Goal: Information Seeking & Learning: Learn about a topic

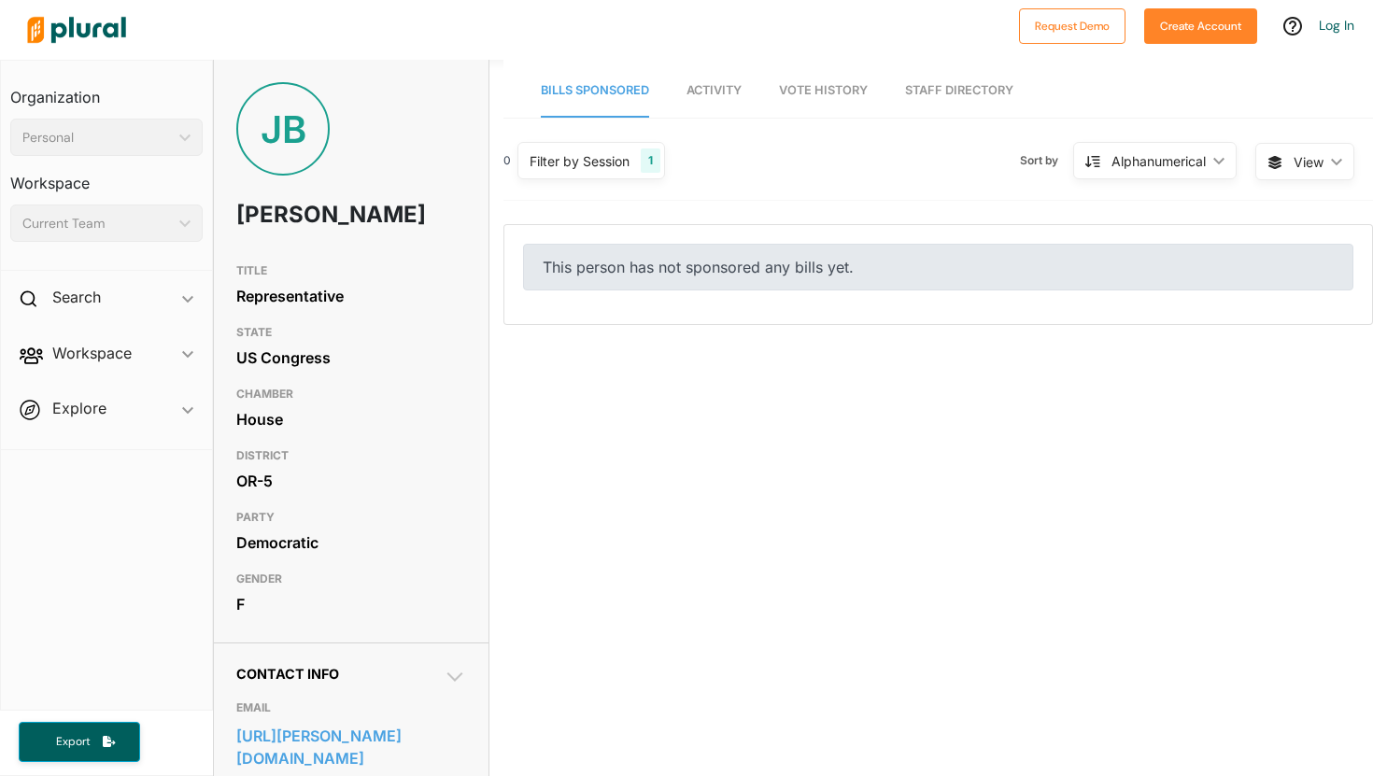
click at [684, 102] on nav "Bills Sponsored Activity Vote History Staff Directory" at bounding box center [937, 89] width 869 height 58
click at [706, 96] on span "Activity" at bounding box center [713, 90] width 55 height 14
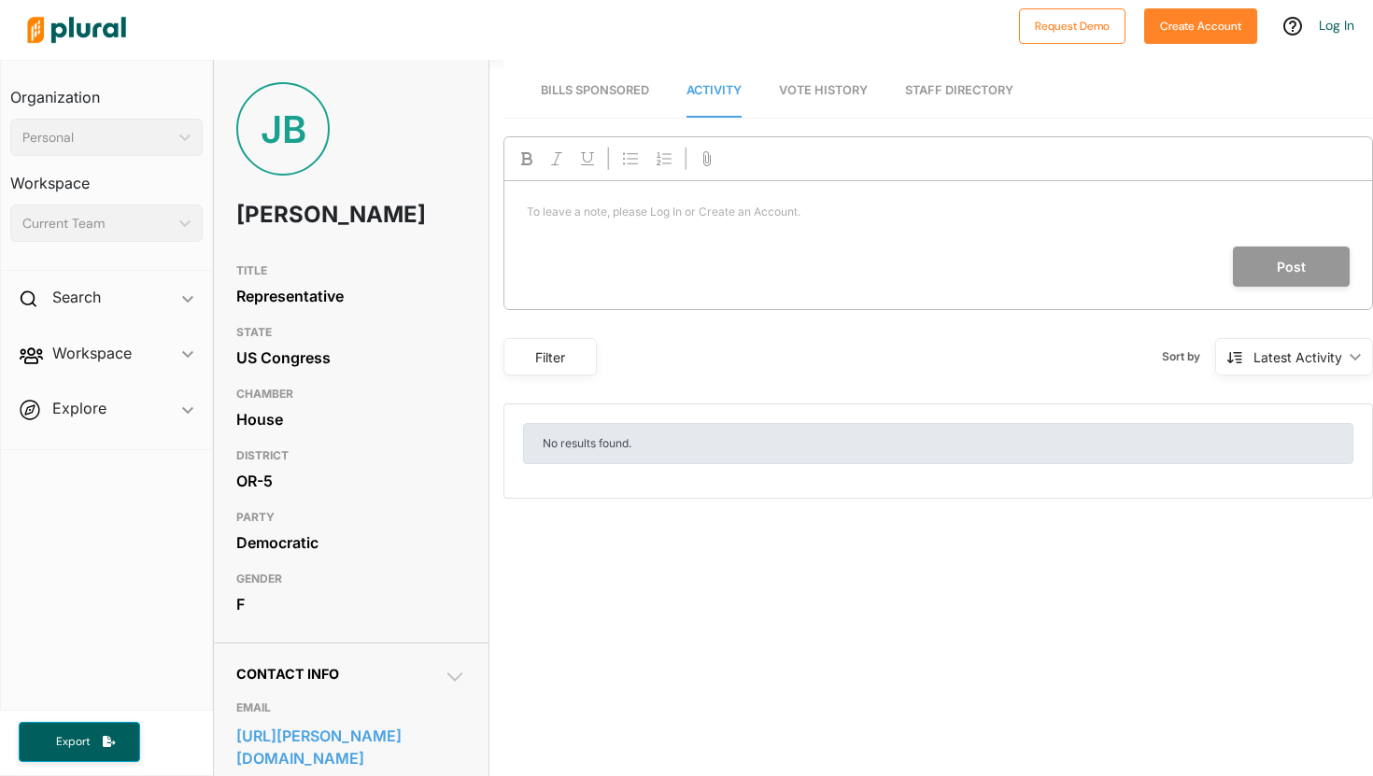
click at [831, 106] on link "Vote History" at bounding box center [823, 90] width 89 height 53
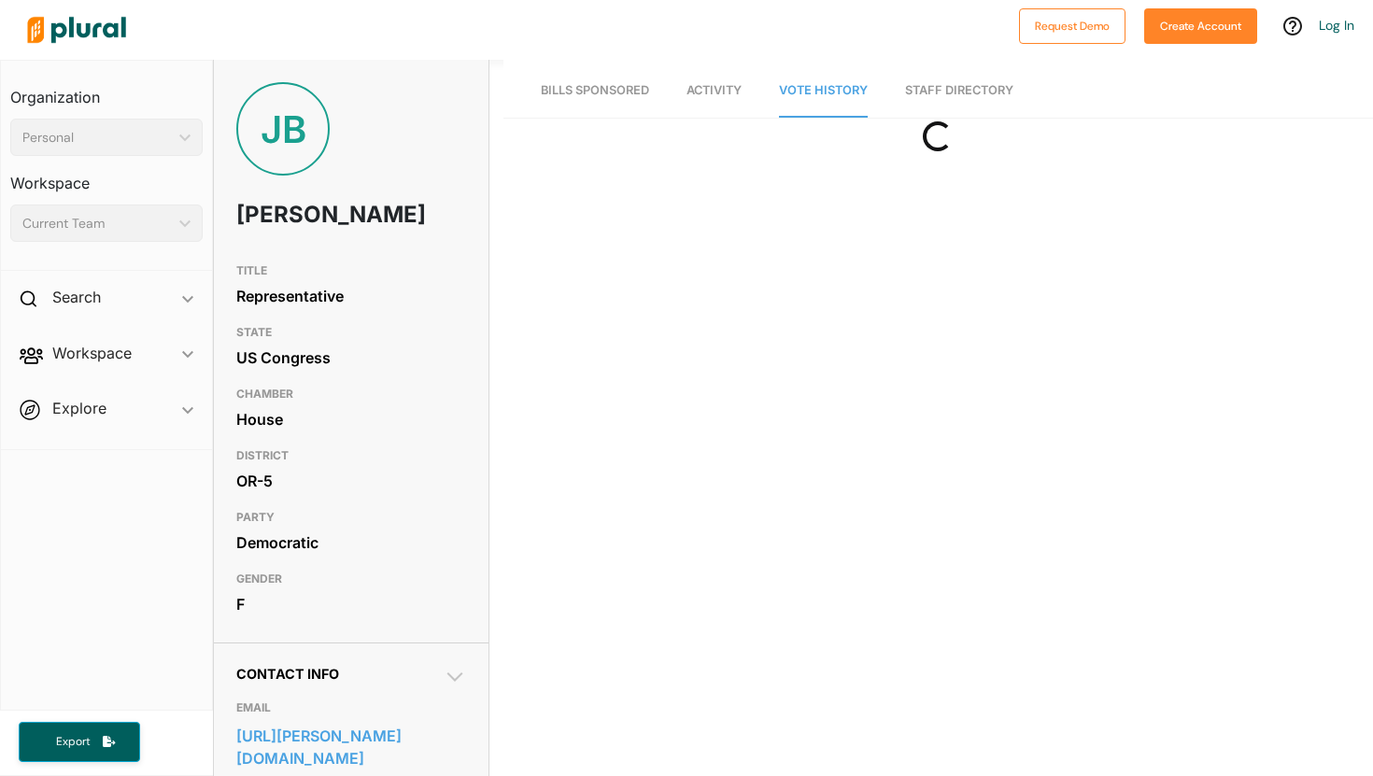
click at [591, 85] on span "Bills Sponsored" at bounding box center [595, 90] width 108 height 14
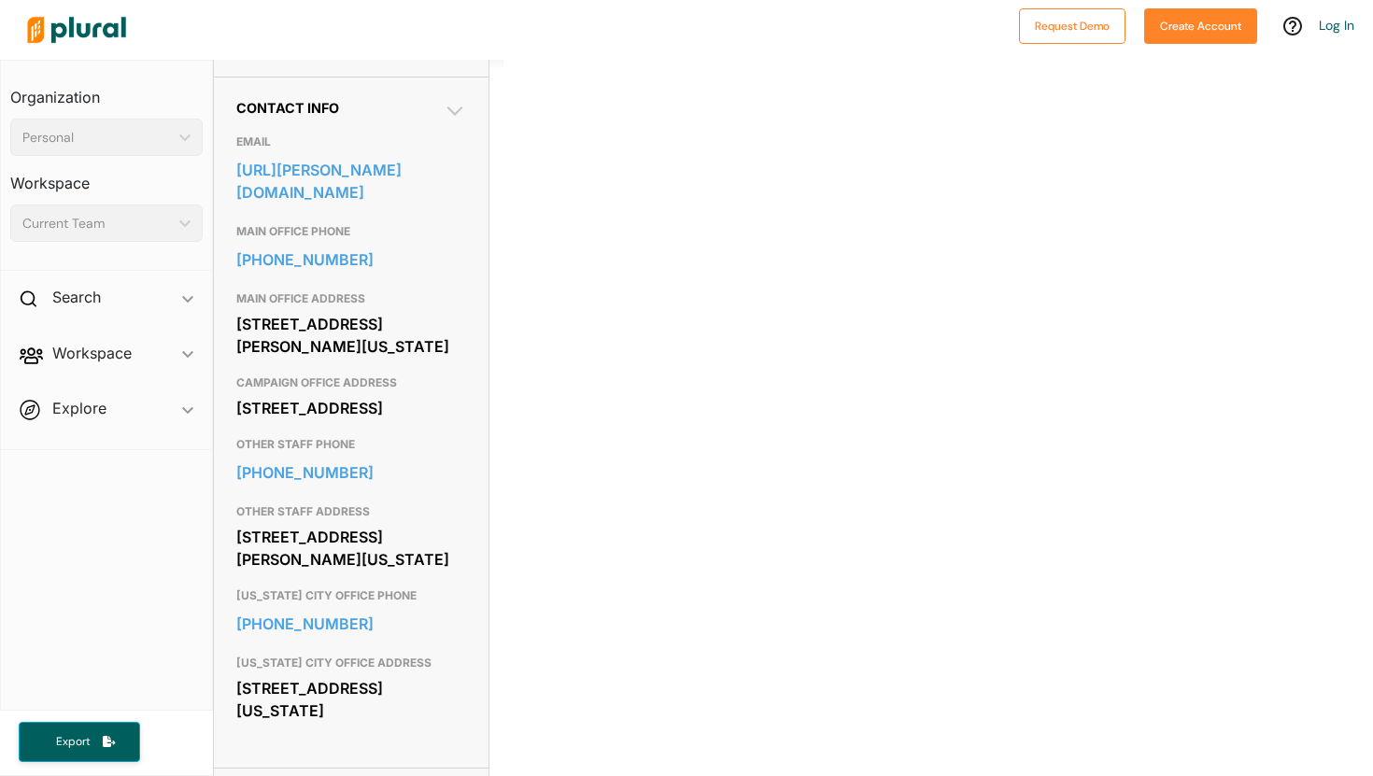
scroll to position [561, 0]
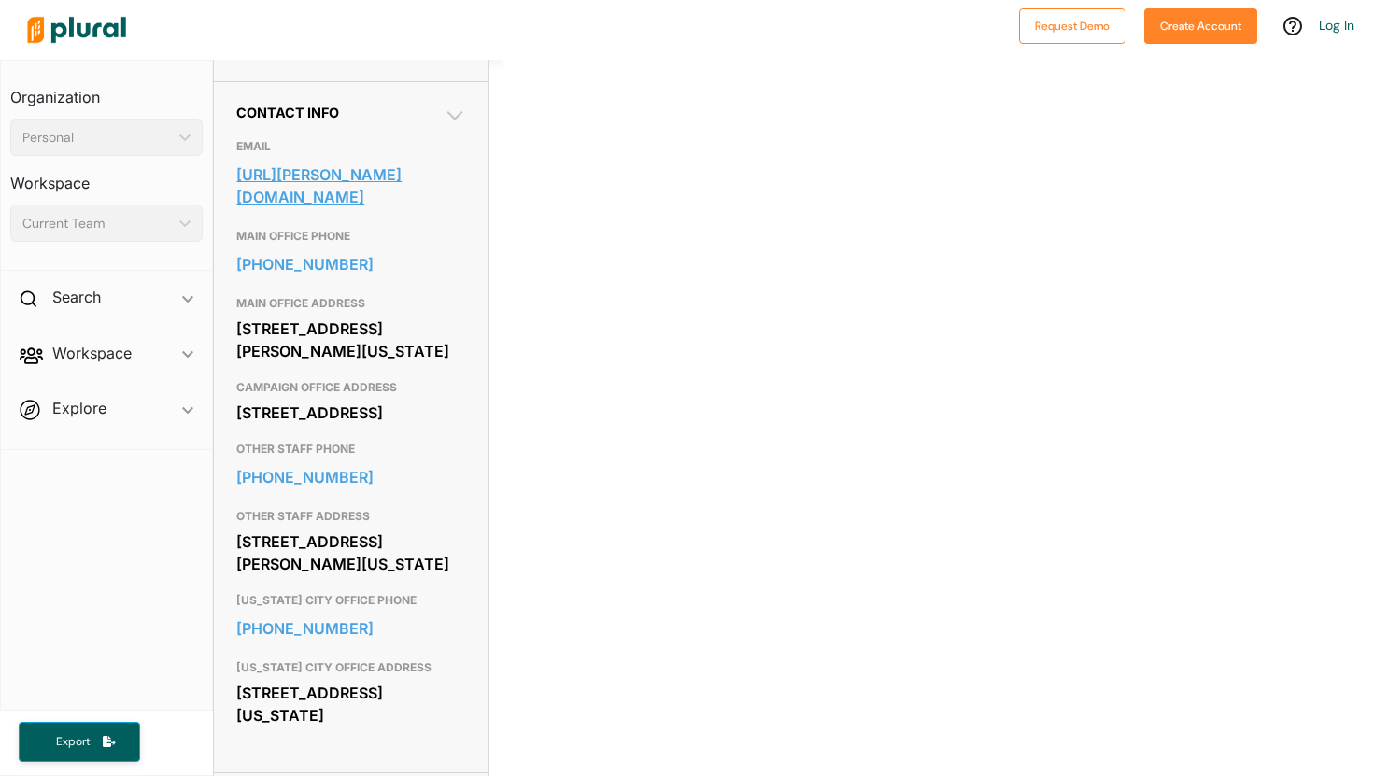
click at [395, 211] on link "[URL][PERSON_NAME][DOMAIN_NAME]" at bounding box center [350, 186] width 229 height 50
